Goal: Find specific page/section

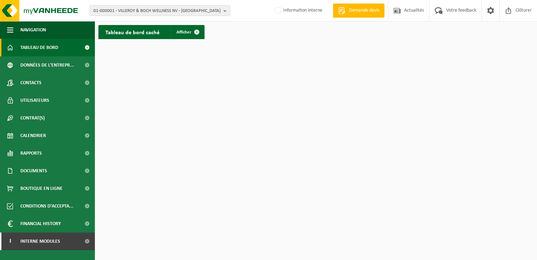
click at [222, 9] on button "01-000001 - VILLEROY & BOCH WELLNESS NV - [GEOGRAPHIC_DATA]" at bounding box center [160, 10] width 141 height 11
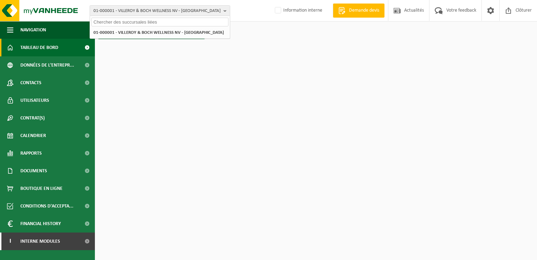
click at [155, 20] on input "text" at bounding box center [159, 22] width 137 height 9
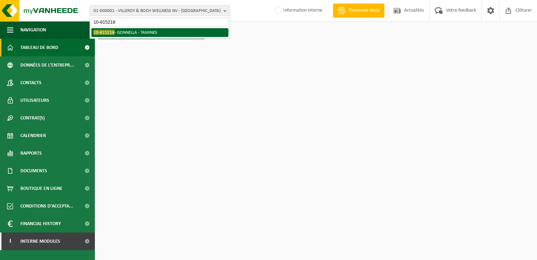
type input "10-815218"
click at [141, 32] on li "10-815218 - GONNELLA - [GEOGRAPHIC_DATA]" at bounding box center [159, 32] width 137 height 9
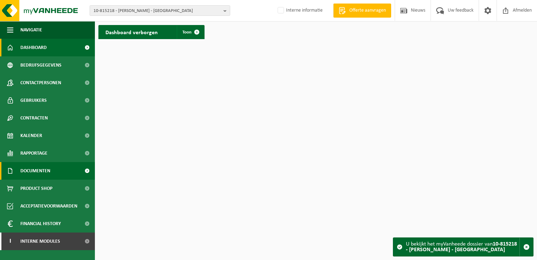
click at [39, 169] on span "Documenten" at bounding box center [35, 171] width 30 height 18
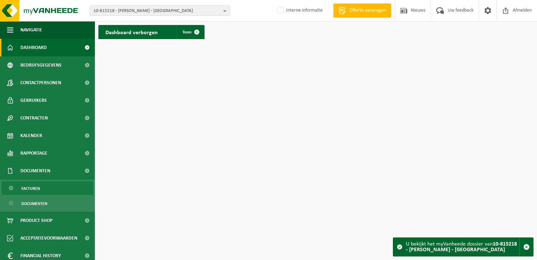
click at [36, 187] on span "Facturen" at bounding box center [30, 187] width 19 height 13
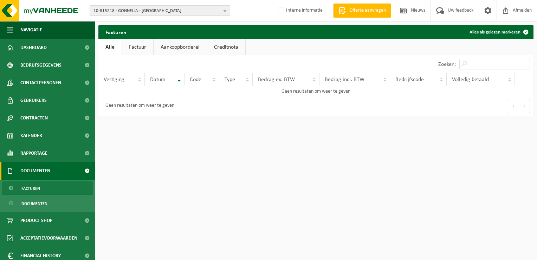
click at [224, 10] on b "button" at bounding box center [227, 11] width 6 height 10
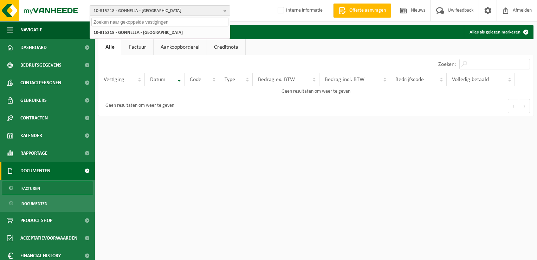
click at [129, 24] on input "text" at bounding box center [159, 22] width 137 height 9
type input "10-914506"
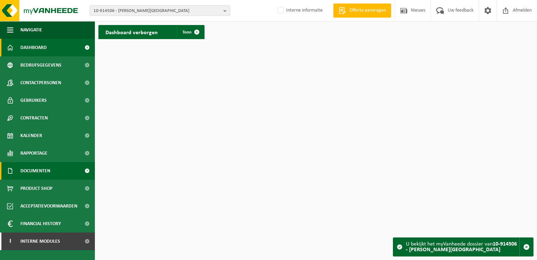
click at [51, 170] on link "Documenten" at bounding box center [47, 171] width 95 height 18
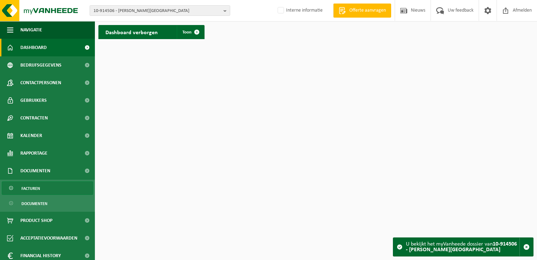
click at [33, 189] on span "Facturen" at bounding box center [30, 187] width 19 height 13
